Goal: Find specific page/section: Find specific page/section

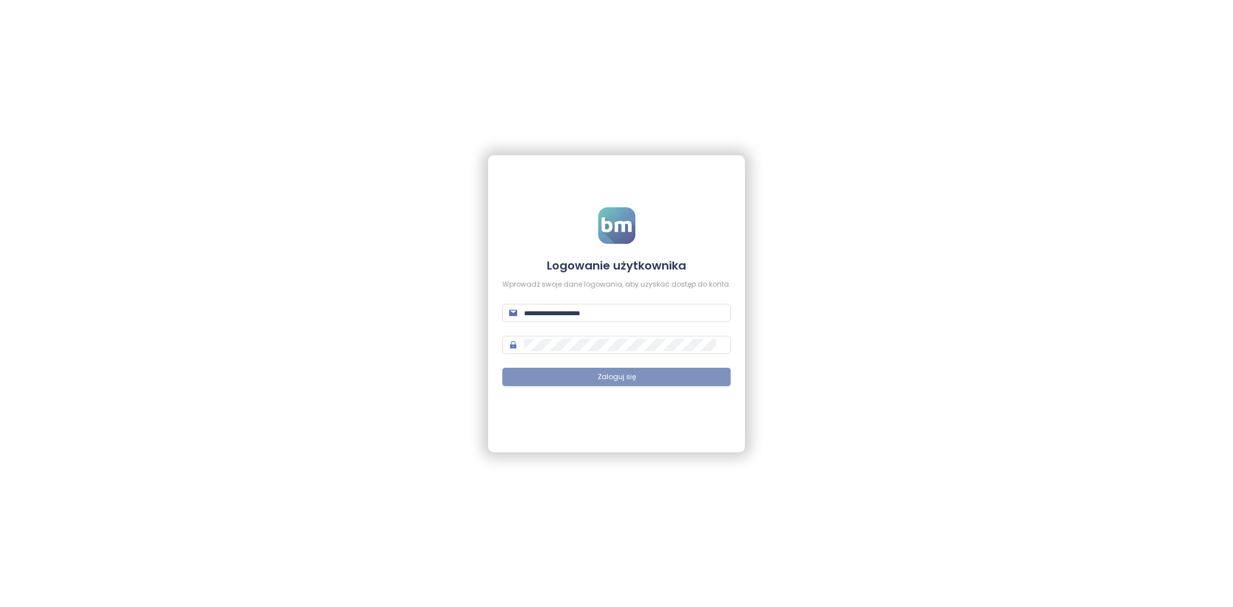
type input "**********"
click at [609, 384] on button "Zaloguj się" at bounding box center [616, 377] width 228 height 18
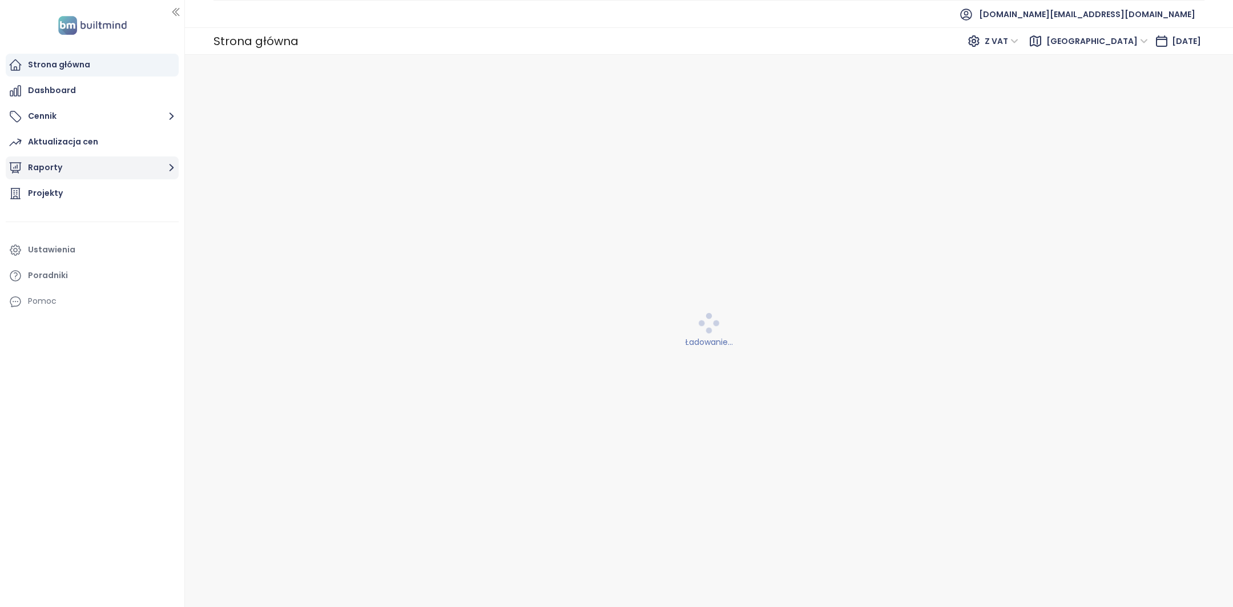
click at [87, 160] on button "Raporty" at bounding box center [92, 167] width 173 height 23
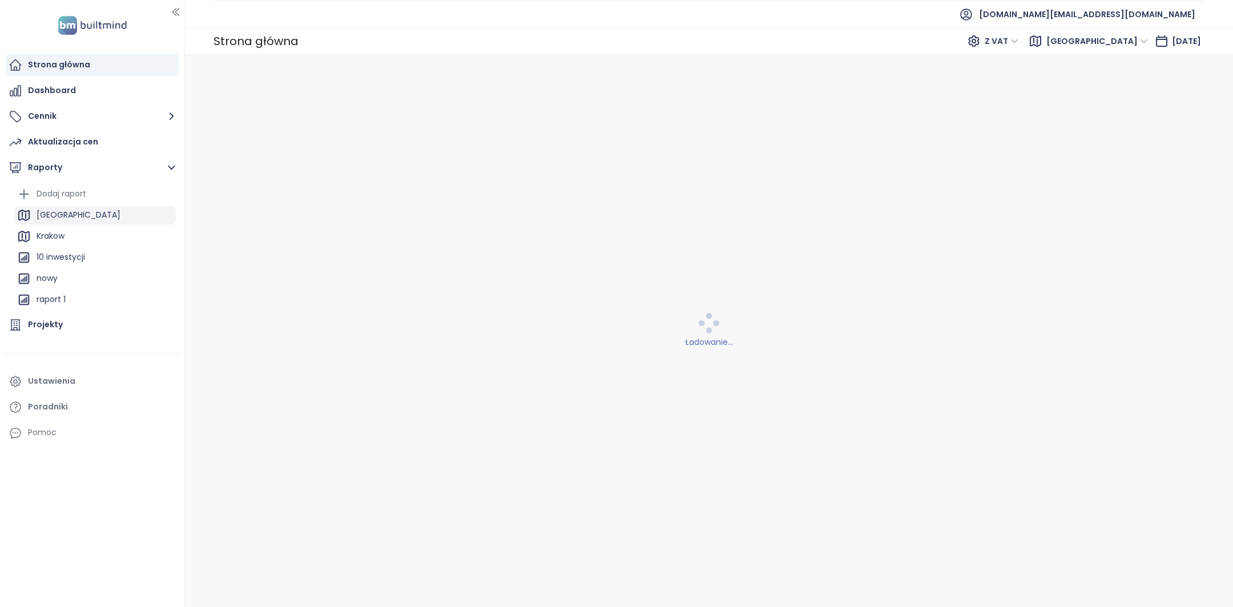
click at [90, 210] on div "[GEOGRAPHIC_DATA]" at bounding box center [95, 215] width 162 height 18
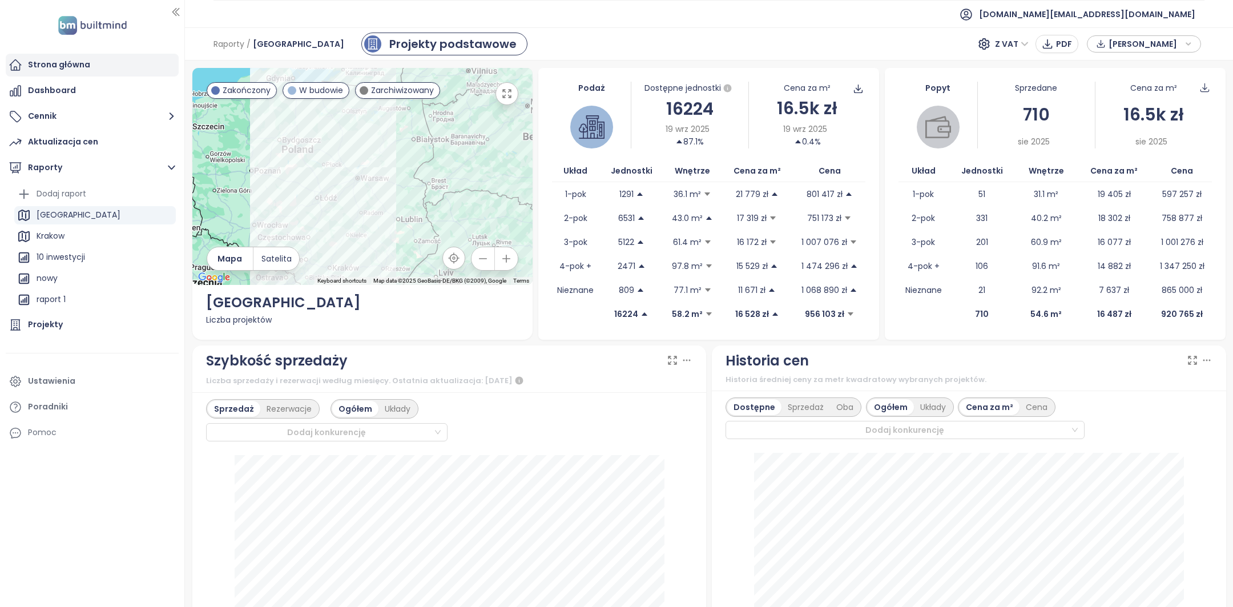
click at [91, 67] on div "Strona główna" at bounding box center [92, 65] width 173 height 23
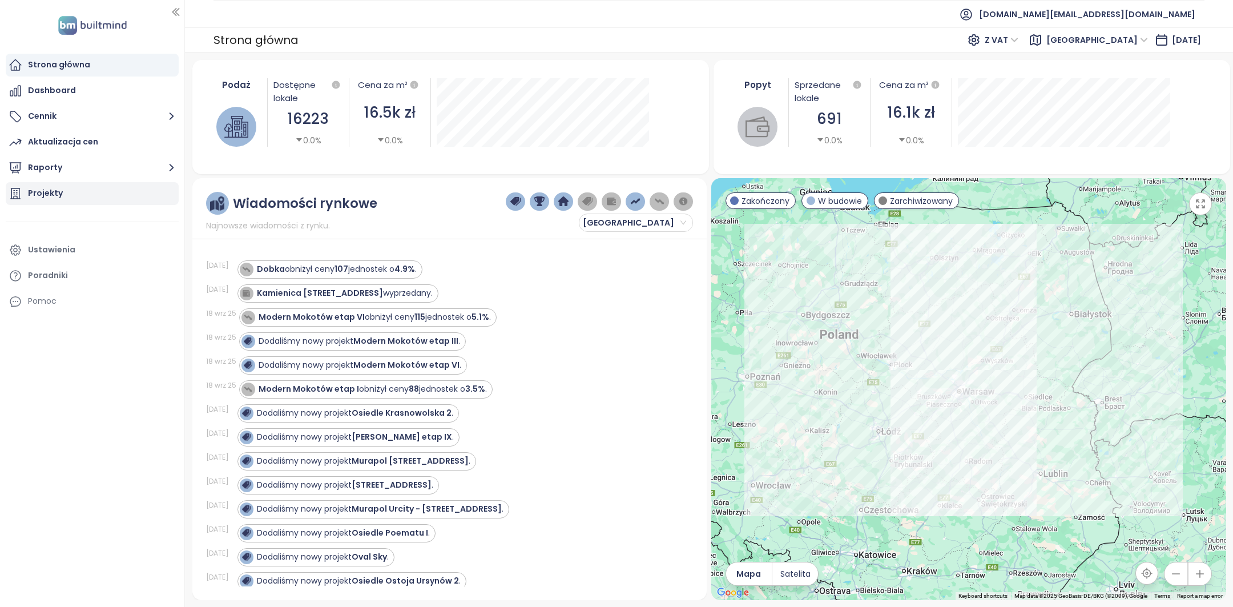
click at [61, 189] on div "Projekty" at bounding box center [92, 193] width 173 height 23
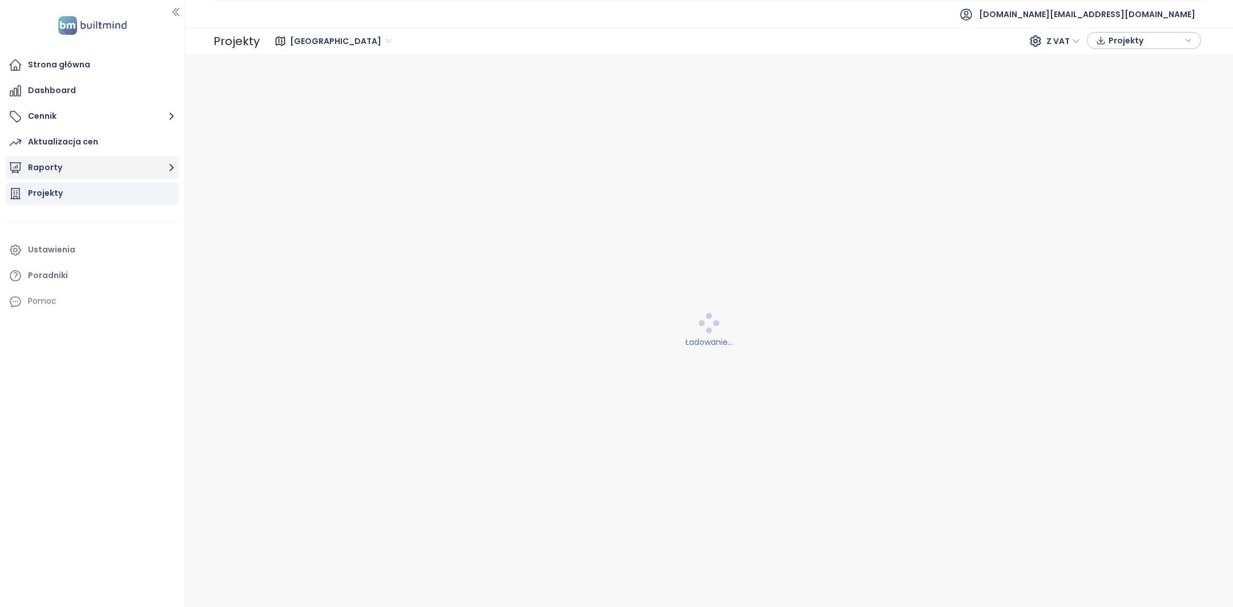
click at [68, 162] on button "Raporty" at bounding box center [92, 167] width 173 height 23
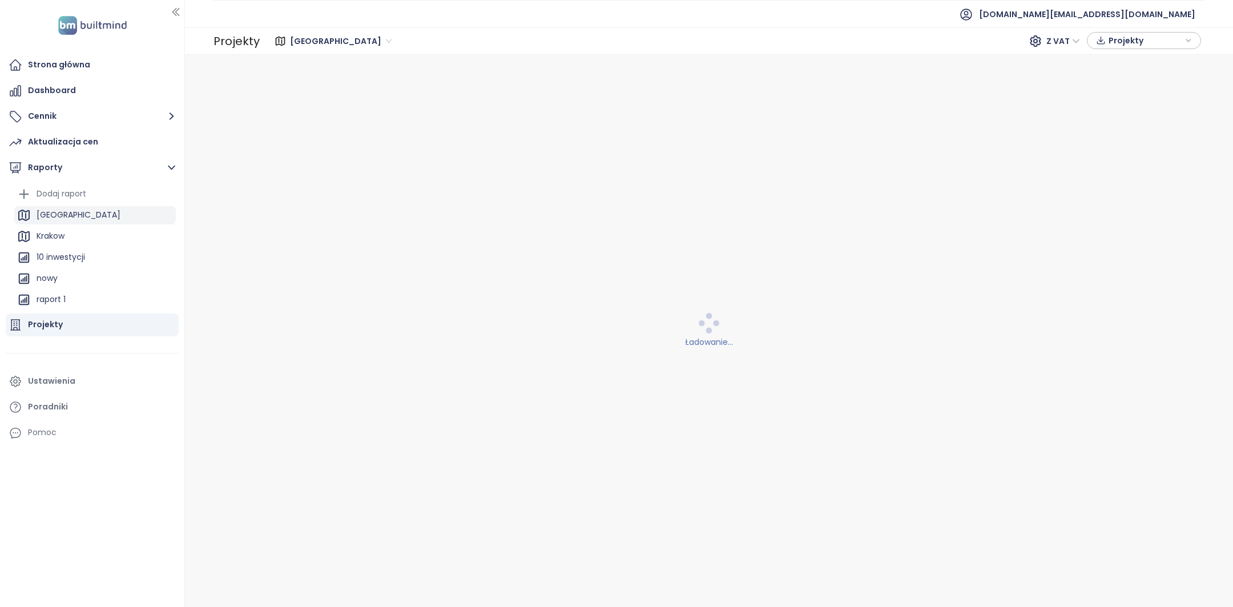
click at [70, 218] on div "[GEOGRAPHIC_DATA]" at bounding box center [79, 215] width 84 height 14
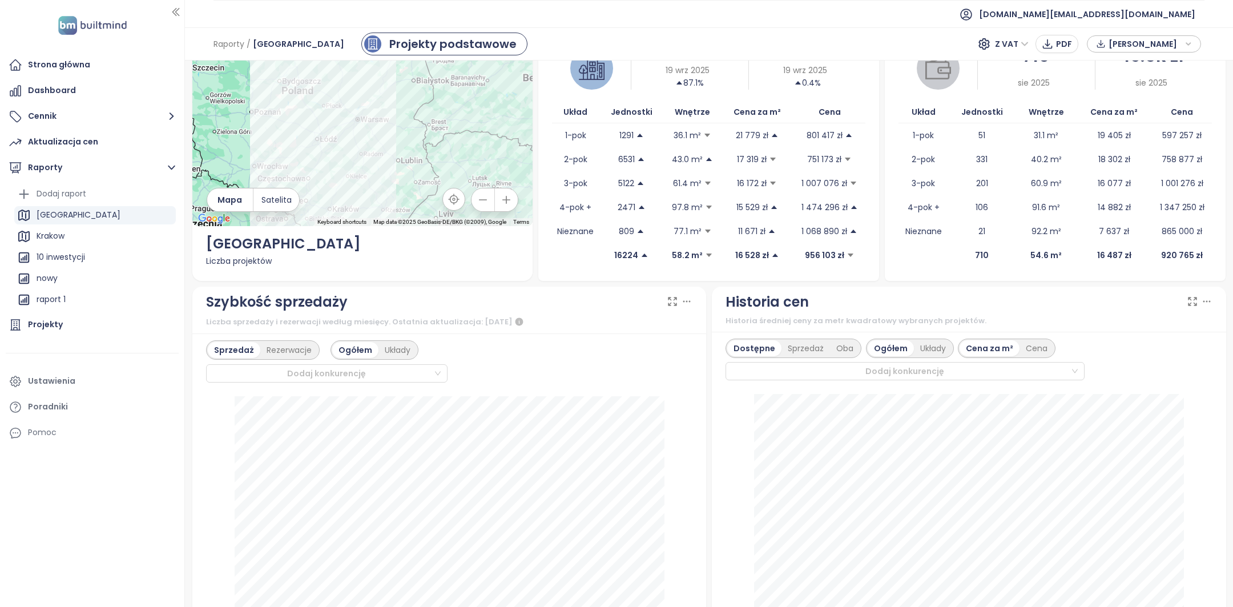
scroll to position [204, 0]
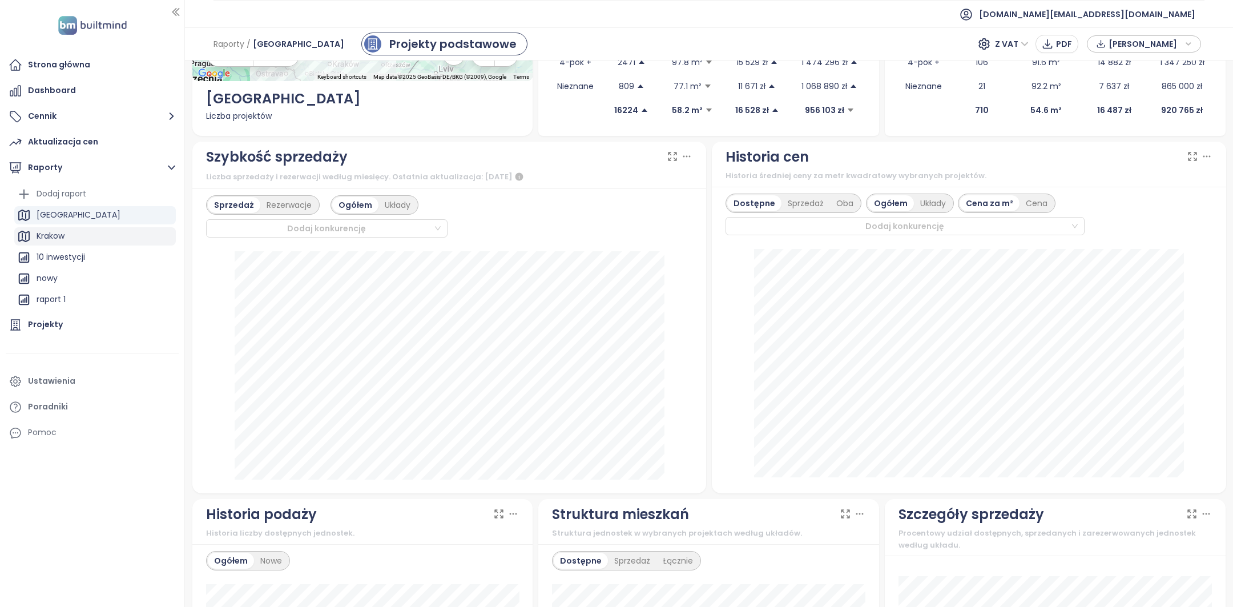
click at [56, 231] on div "Krakow" at bounding box center [51, 236] width 28 height 14
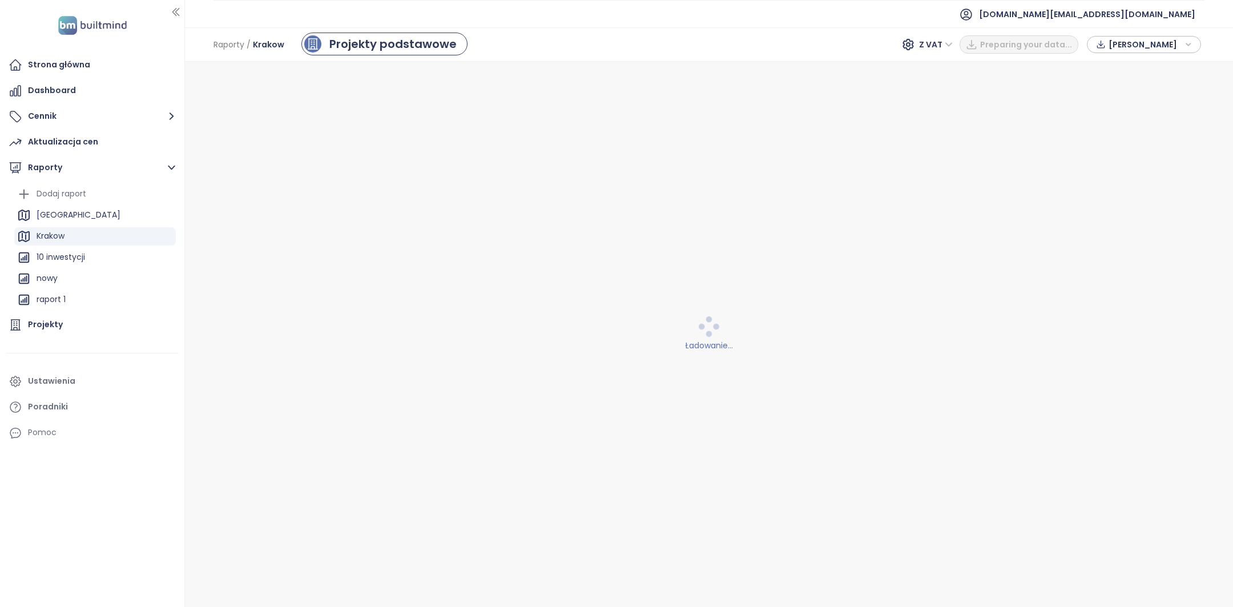
scroll to position [0, 0]
